Goal: Use online tool/utility: Utilize a website feature to perform a specific function

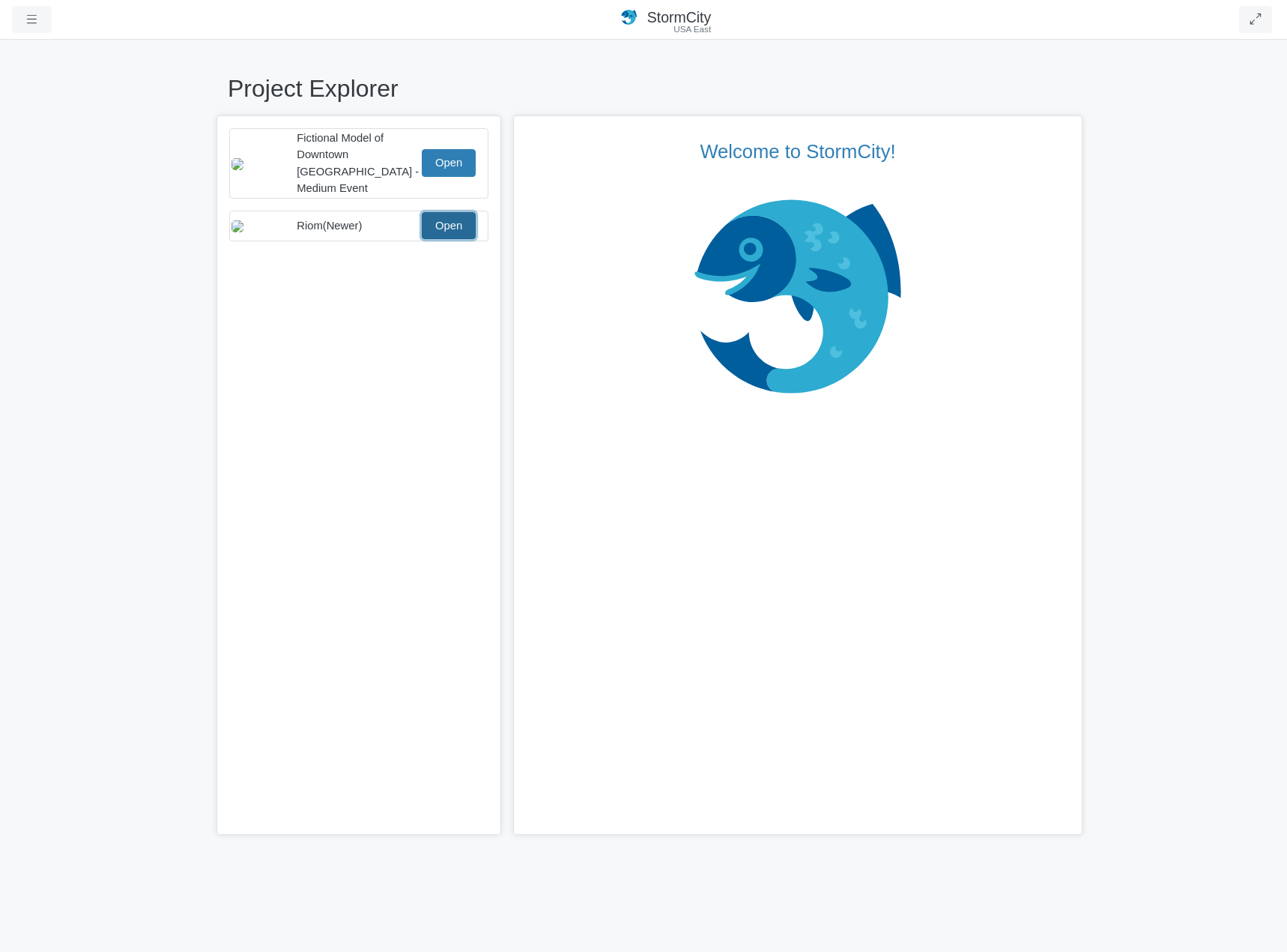
drag, startPoint x: 446, startPoint y: 215, endPoint x: 16, endPoint y: 220, distance: 430.0
click at [446, 215] on link "Open" at bounding box center [449, 225] width 54 height 27
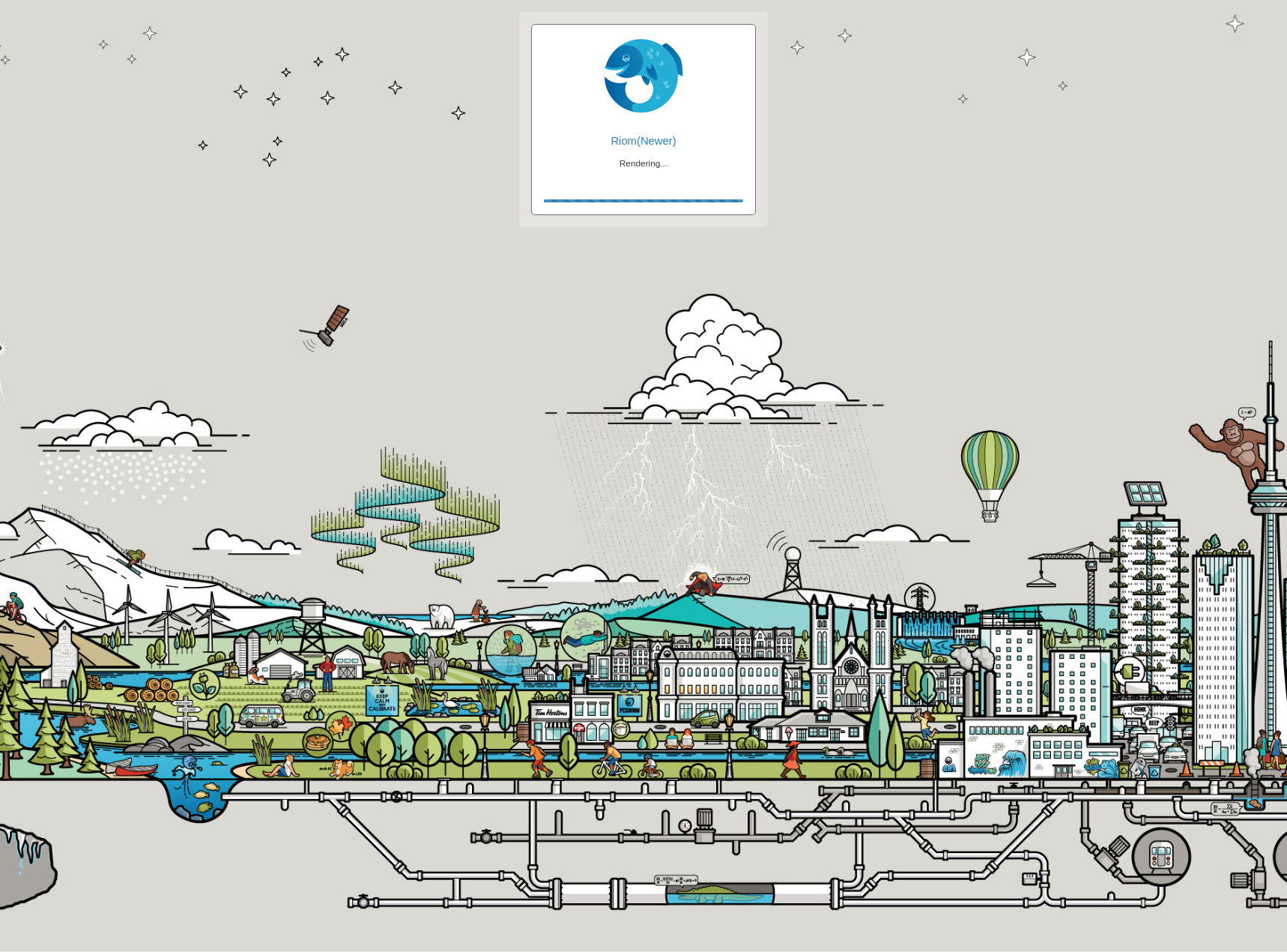
checkbox input "true"
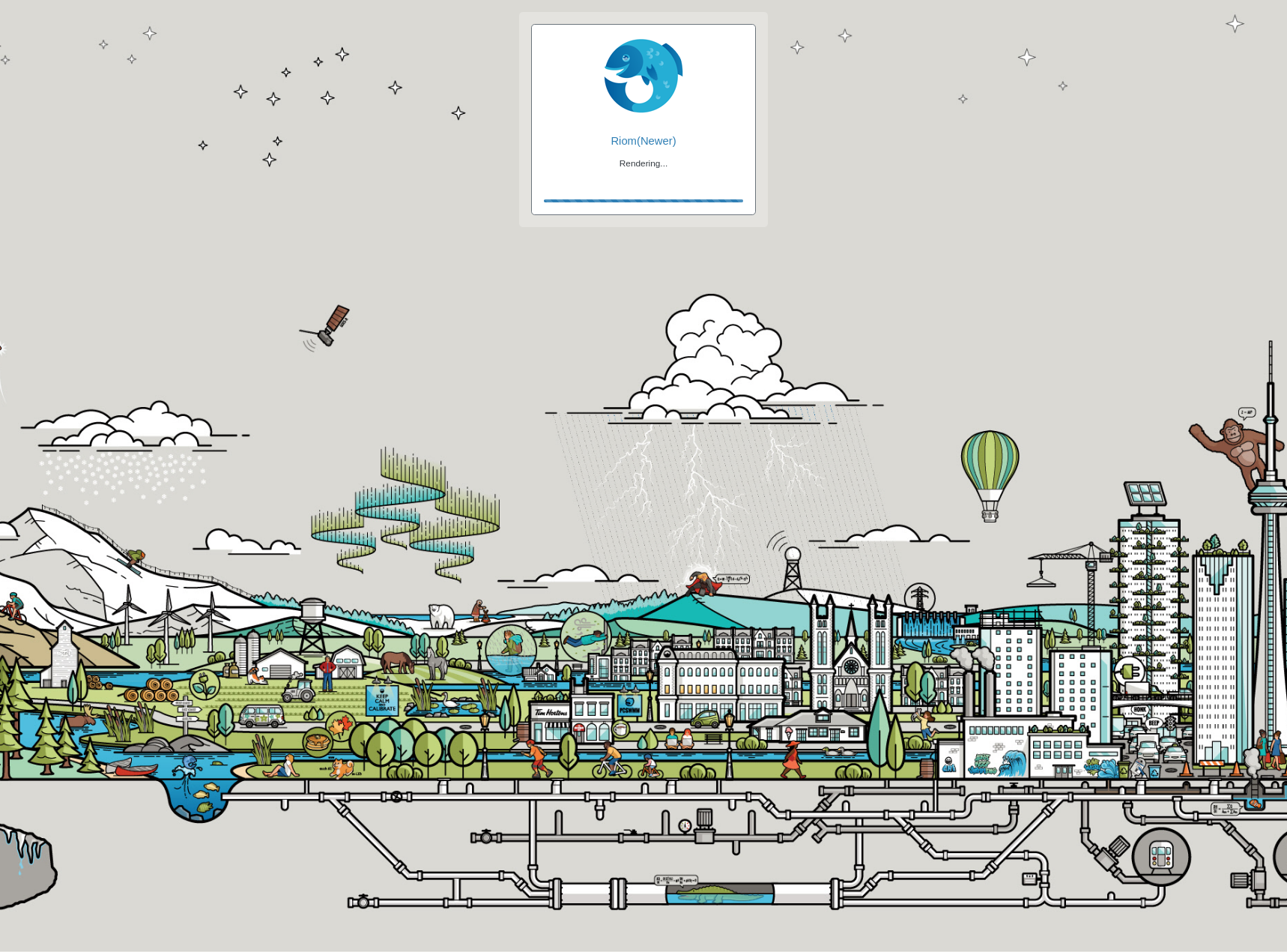
checkbox input "true"
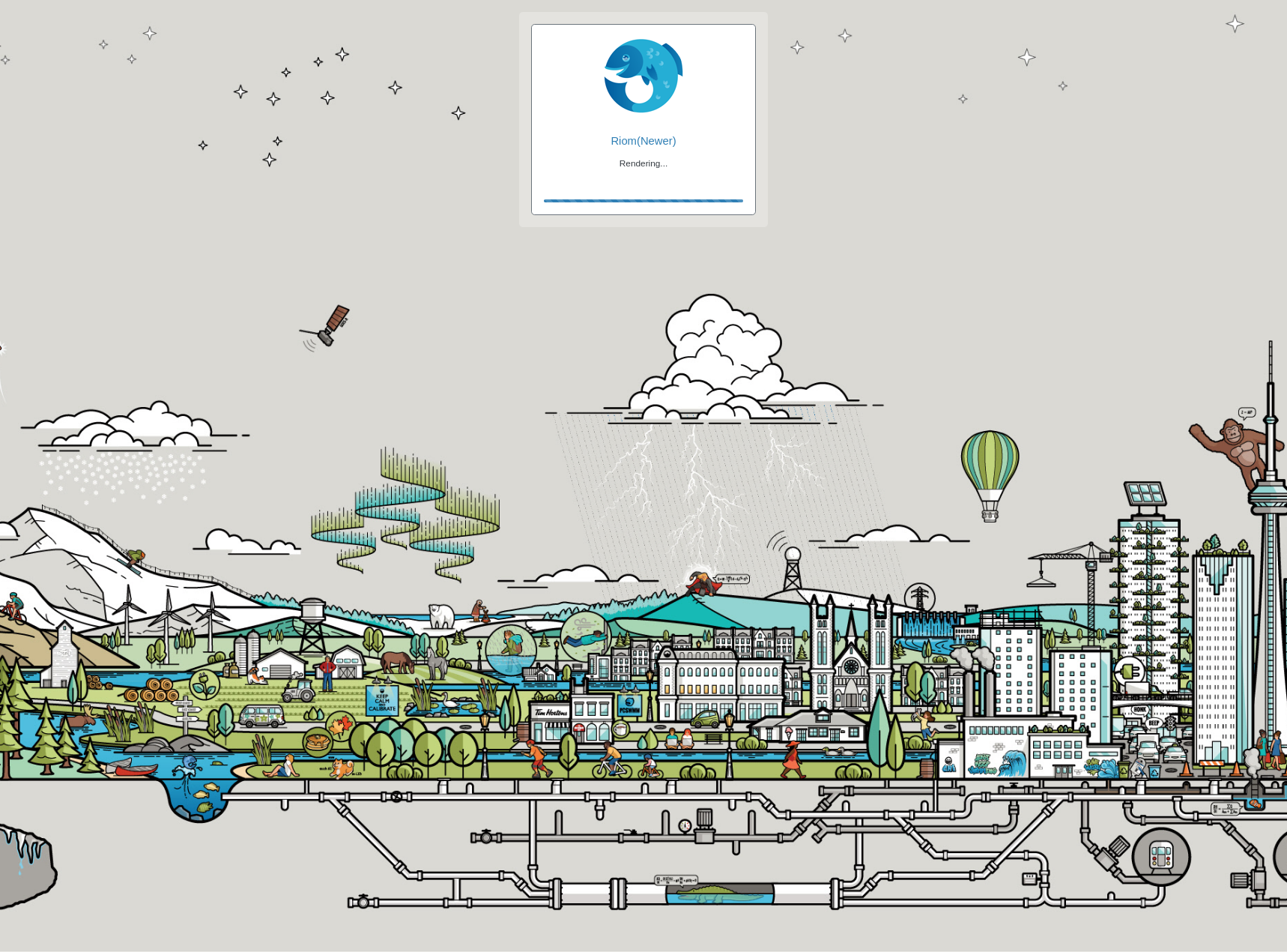
checkbox input "false"
checkbox input "true"
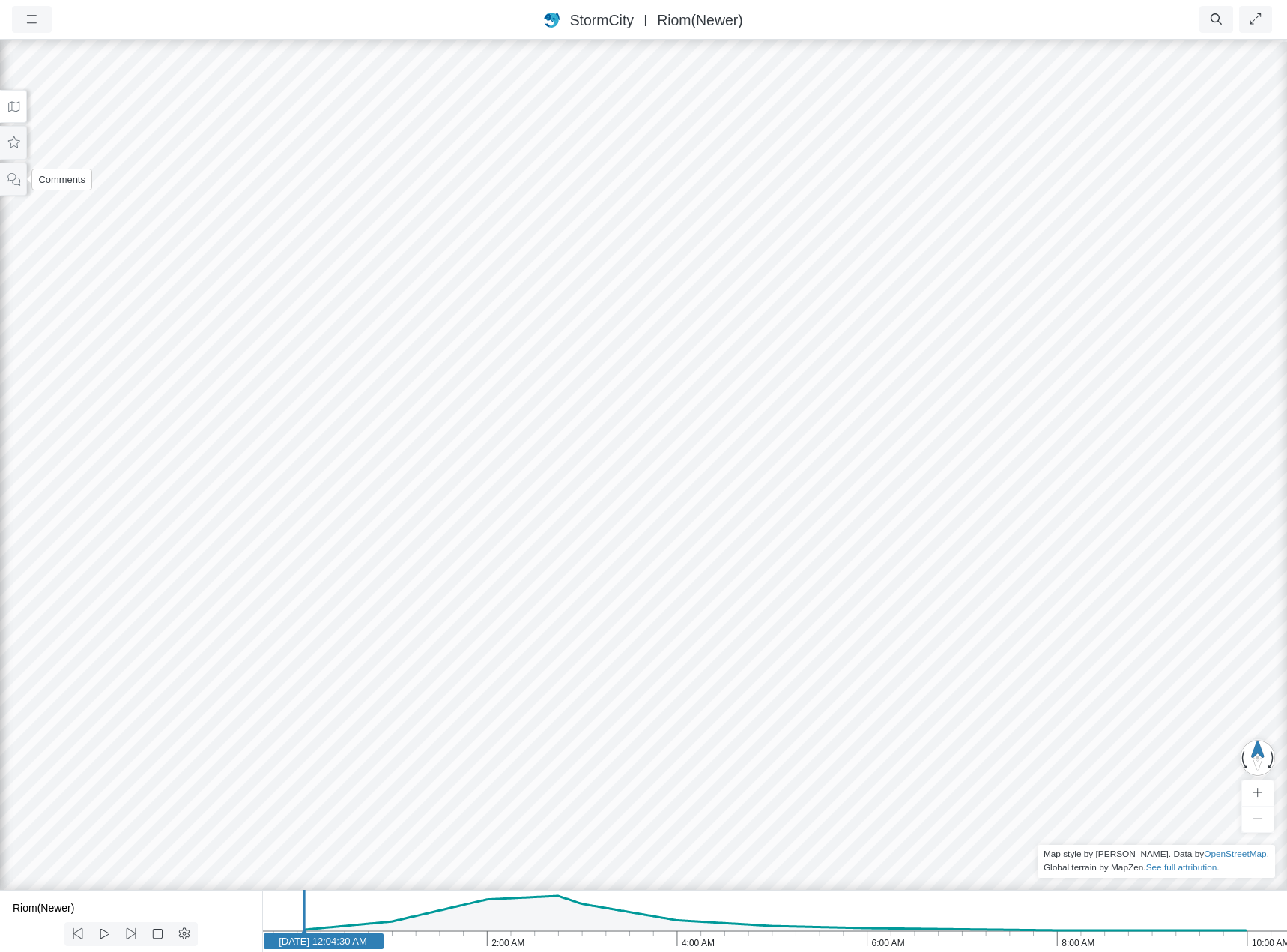
drag, startPoint x: 16, startPoint y: 177, endPoint x: 20, endPoint y: 199, distance: 22.4
click at [16, 177] on icon at bounding box center [14, 179] width 14 height 12
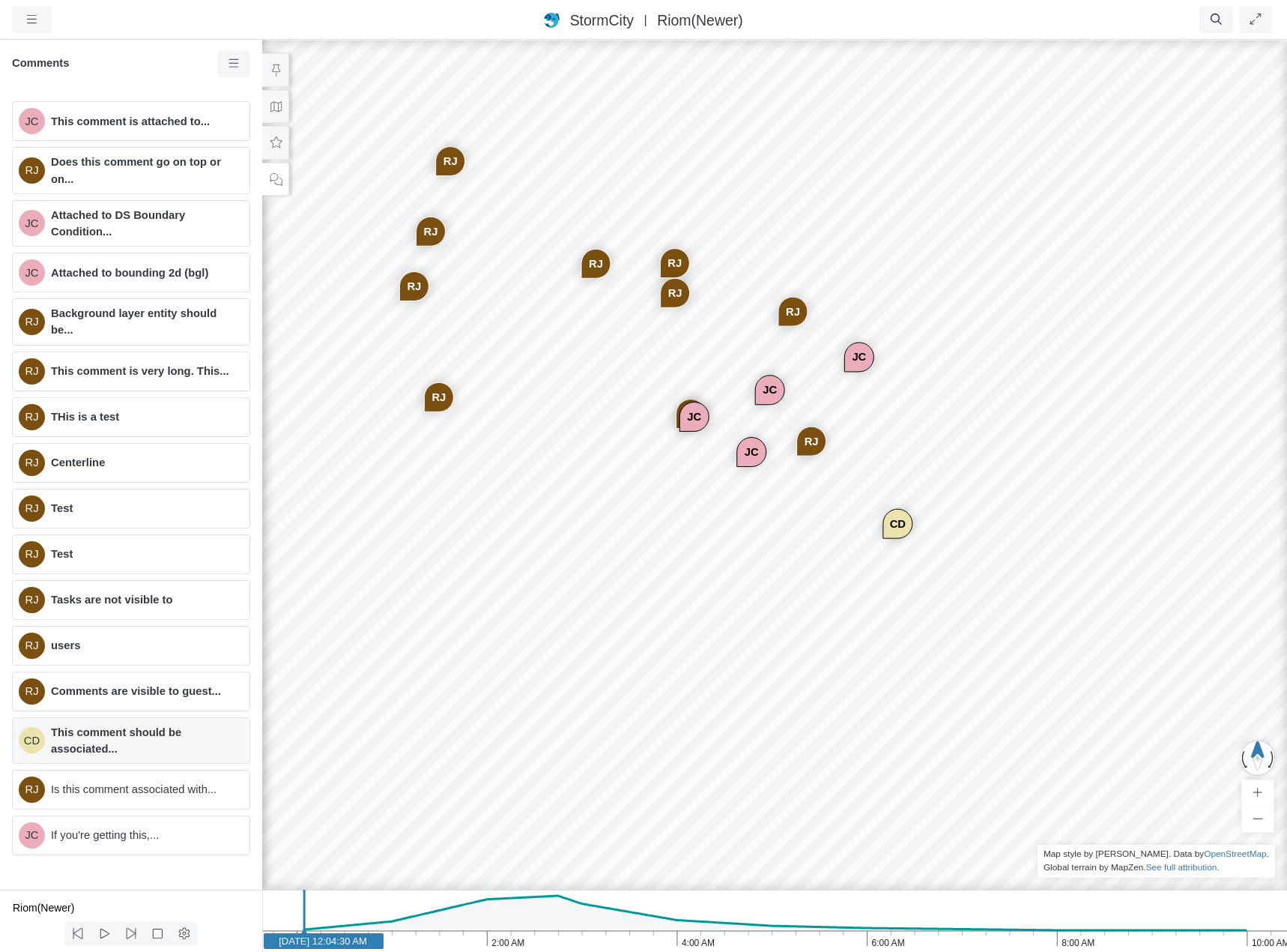
click at [163, 737] on span "This comment should be associated..." at bounding box center [144, 740] width 187 height 33
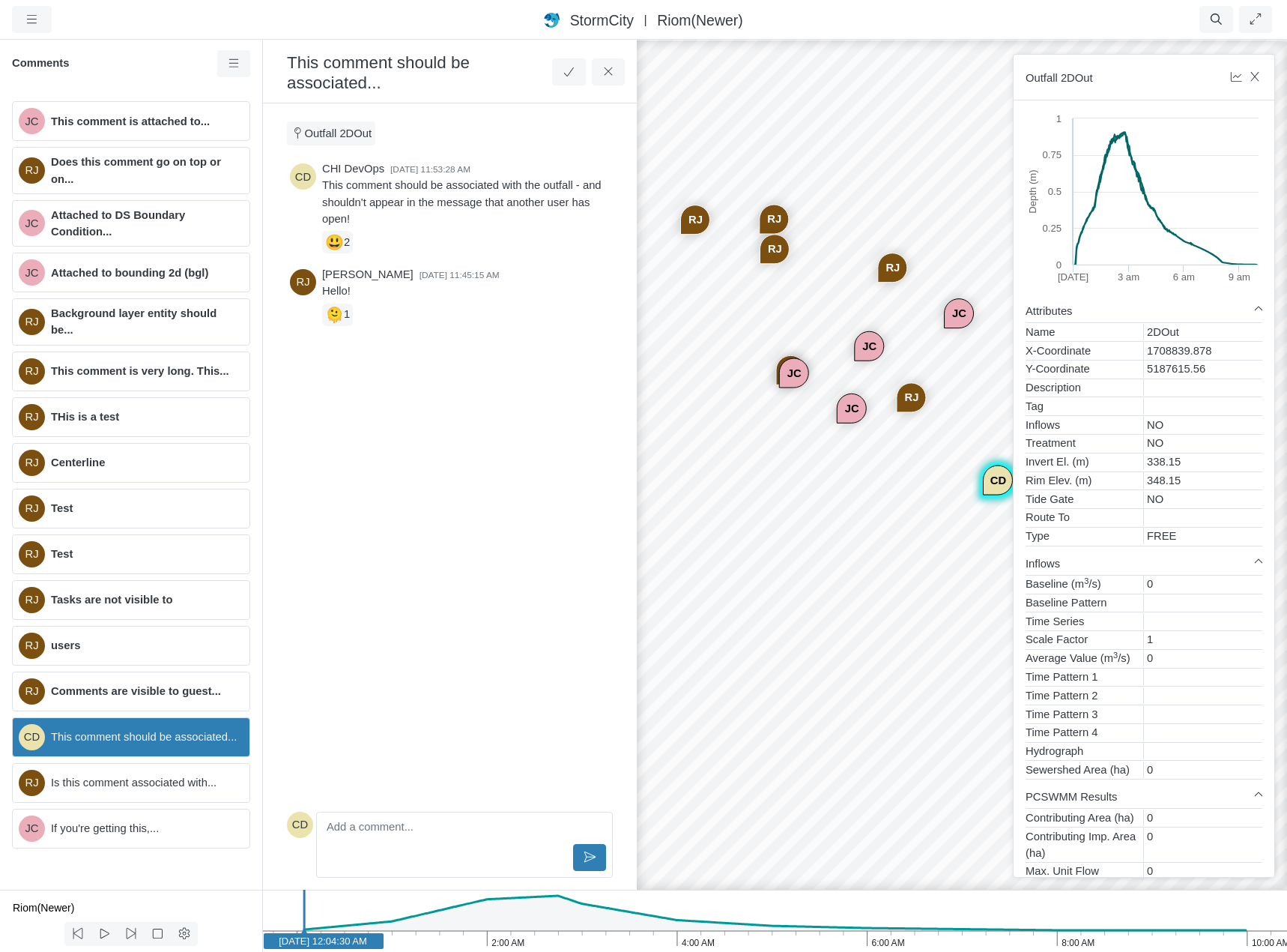
click at [757, 554] on div "JC RJ JC JC RJ RJ RJ RJ RJ RJ RJ RJ CD RJ JC" at bounding box center [983, 495] width 1287 height 914
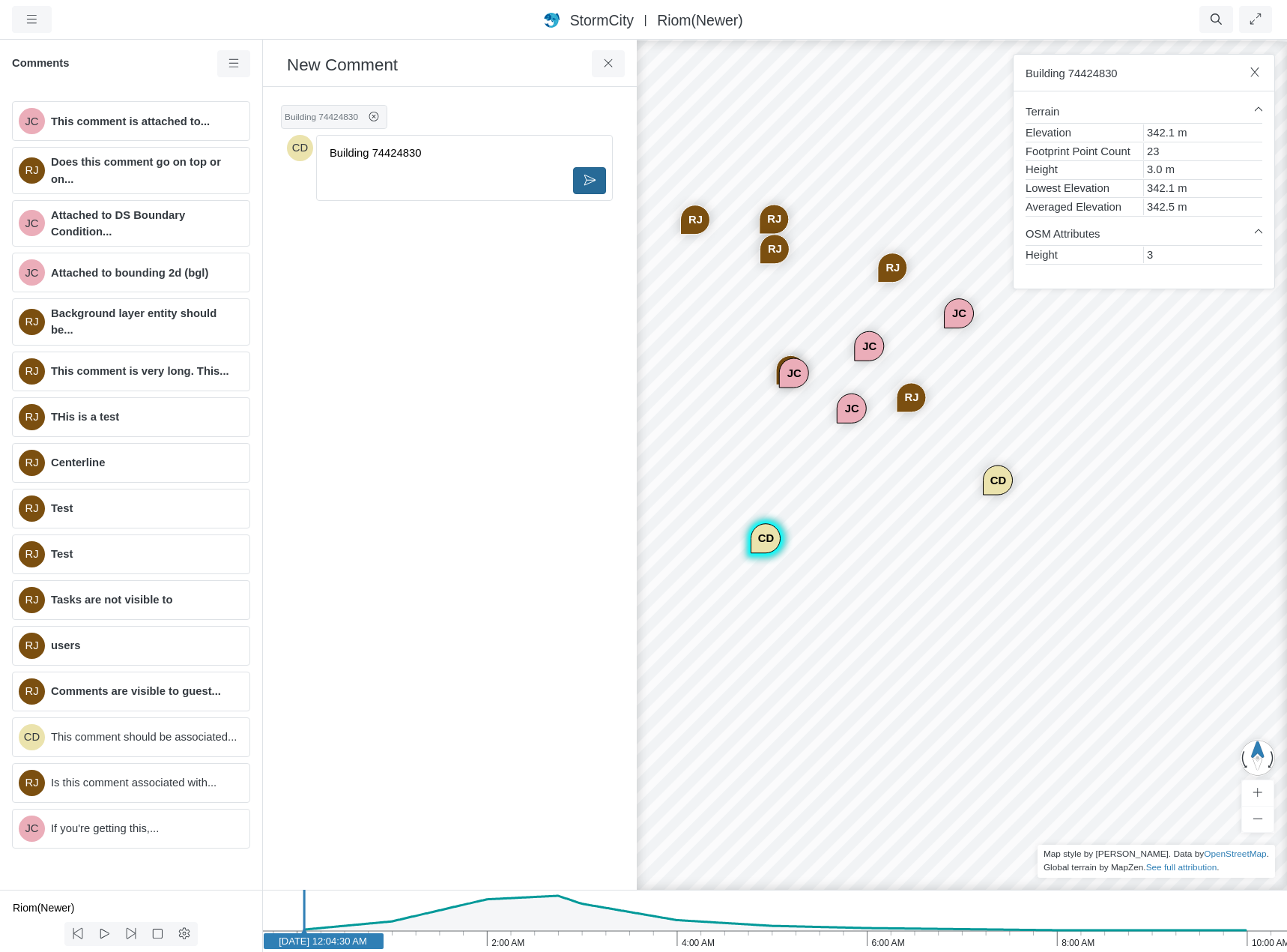
click at [591, 181] on icon at bounding box center [590, 180] width 14 height 12
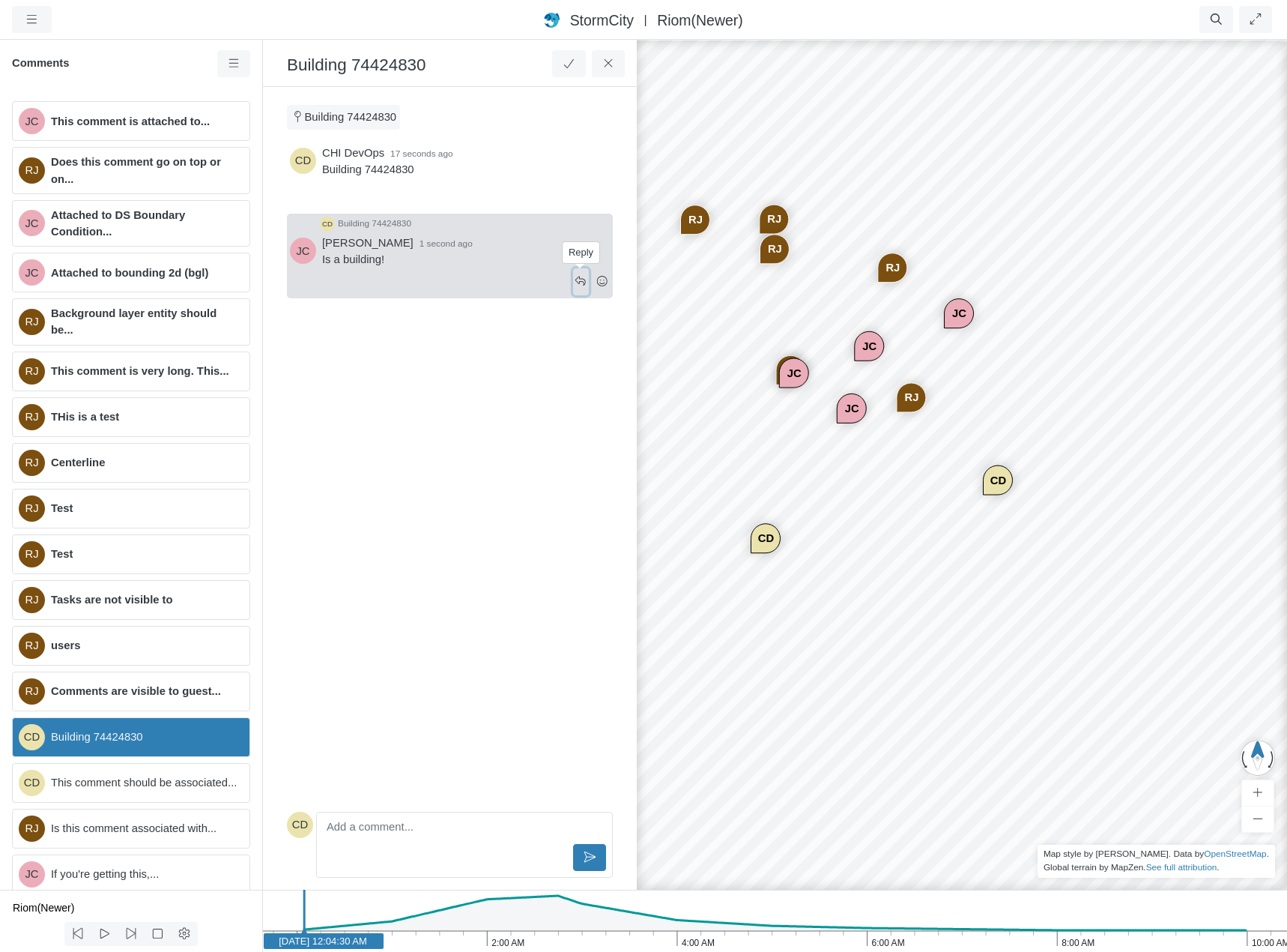
drag, startPoint x: 577, startPoint y: 280, endPoint x: 542, endPoint y: 404, distance: 128.8
click at [577, 280] on icon at bounding box center [581, 281] width 14 height 12
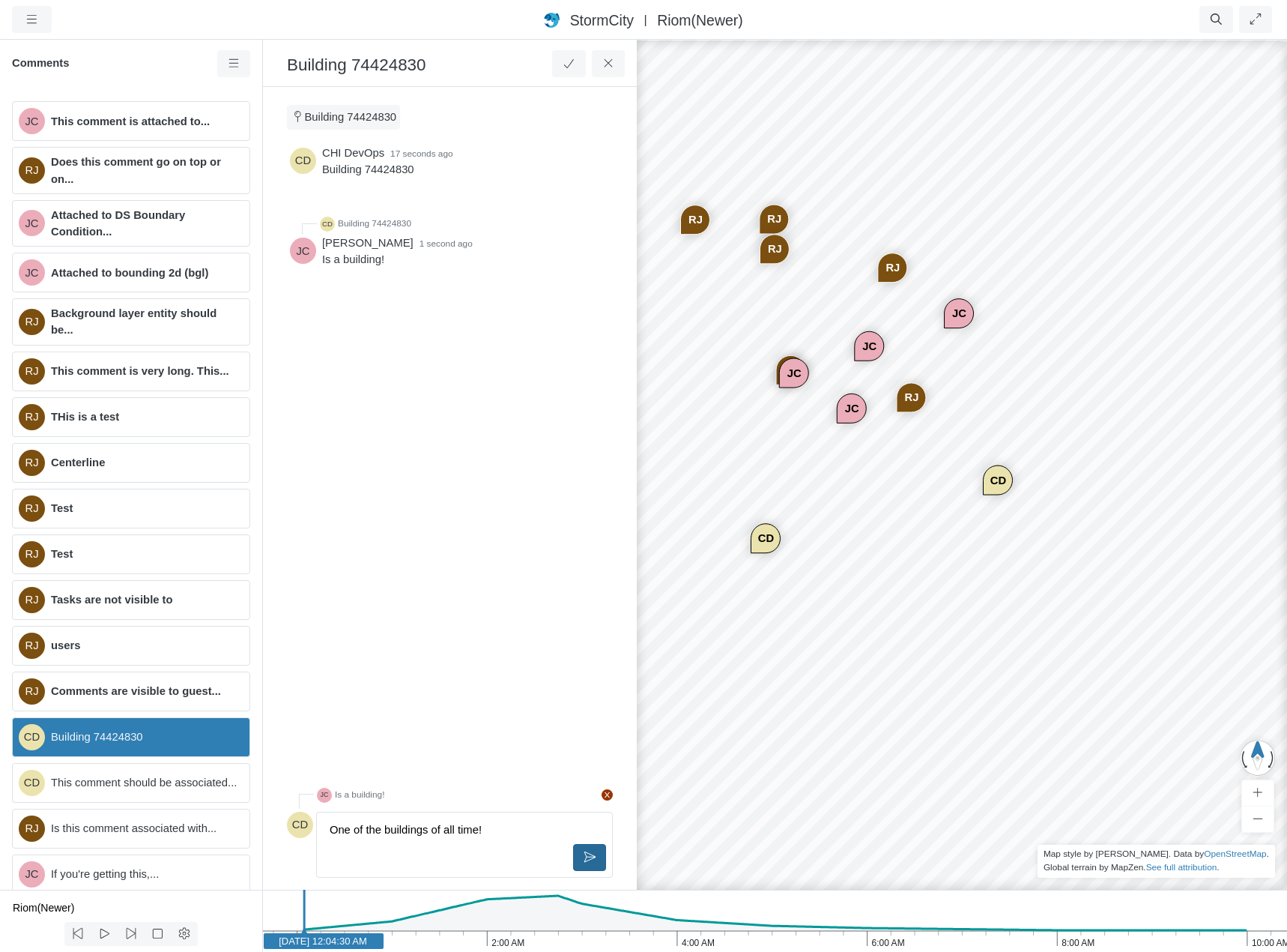
click at [586, 849] on button at bounding box center [590, 857] width 34 height 27
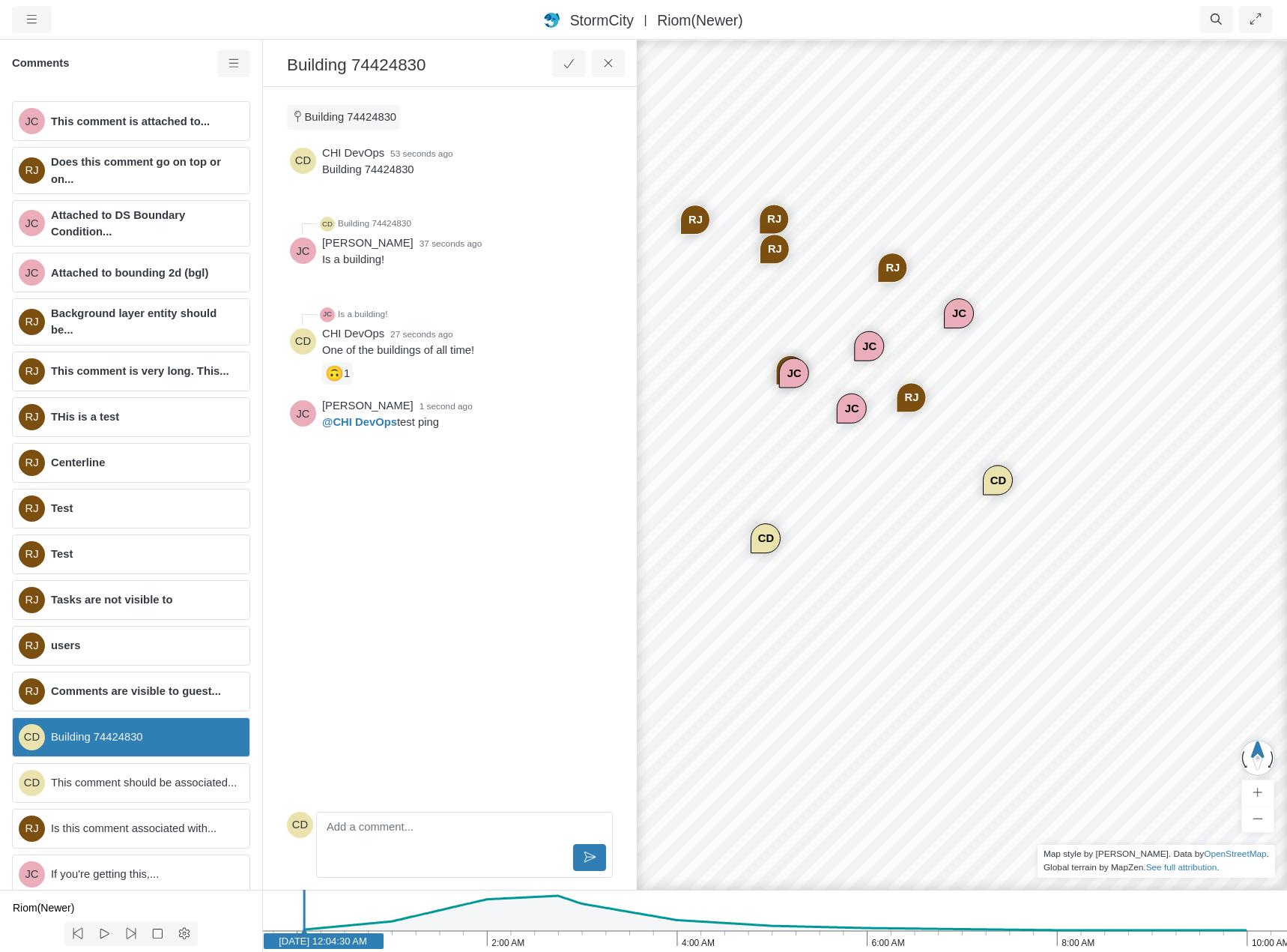
click at [459, 636] on div "CD CHI DevOps 53 seconds ago Building 74424830 CD Building 74424830 JC Jesse Cl…" at bounding box center [450, 473] width 326 height 664
